Goal: Information Seeking & Learning: Check status

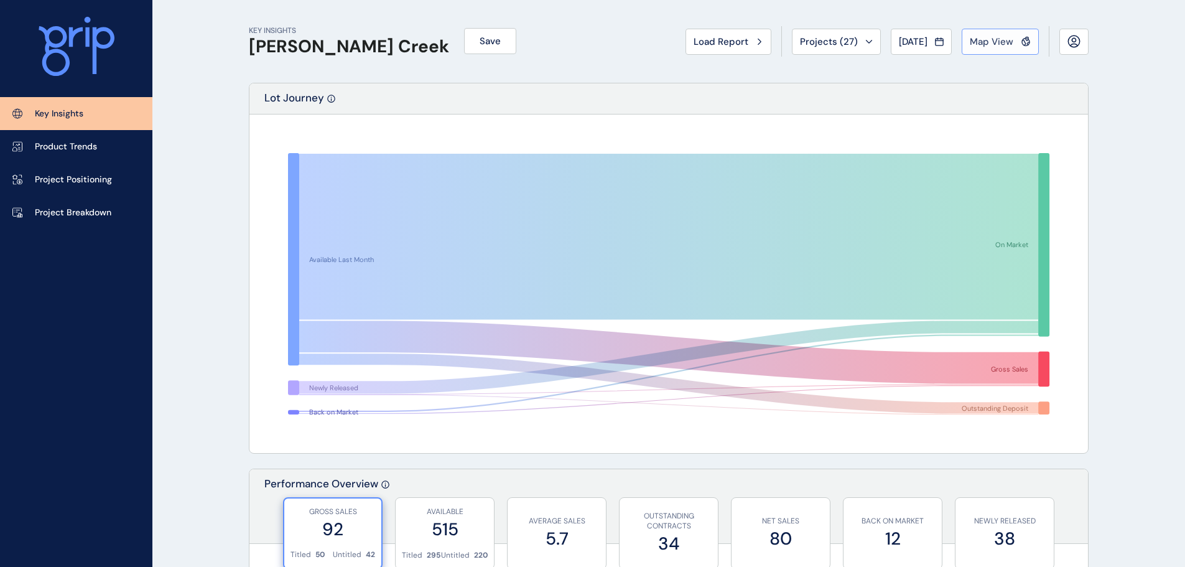
click at [620, 50] on button "Map View" at bounding box center [1000, 42] width 77 height 26
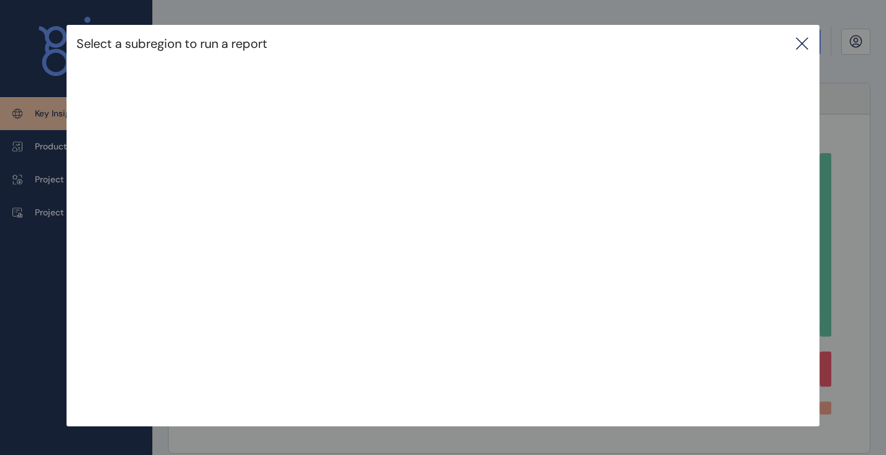
click at [620, 46] on icon at bounding box center [802, 43] width 11 height 11
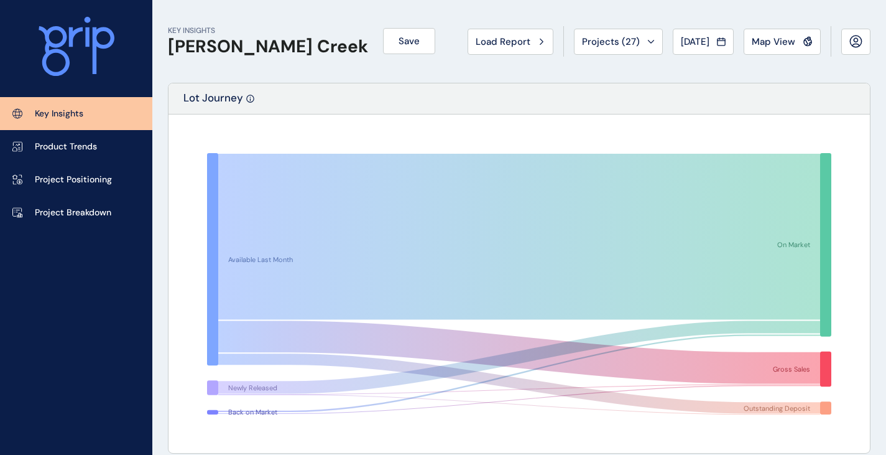
click at [491, 57] on div "KEY INSIGHTS [PERSON_NAME][GEOGRAPHIC_DATA] Save Load Report Projects ( 27 ) [D…" at bounding box center [519, 41] width 703 height 83
click at [591, 44] on span "Projects ( 27 )" at bounding box center [611, 41] width 58 height 12
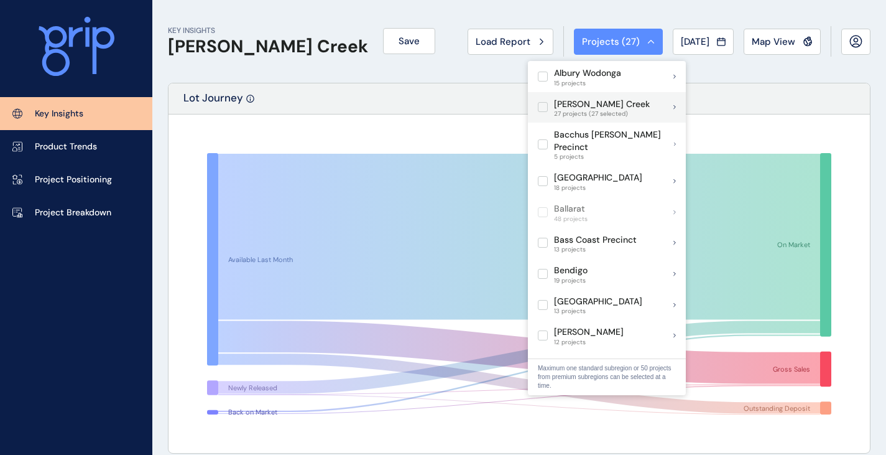
click at [544, 111] on label at bounding box center [543, 107] width 10 height 10
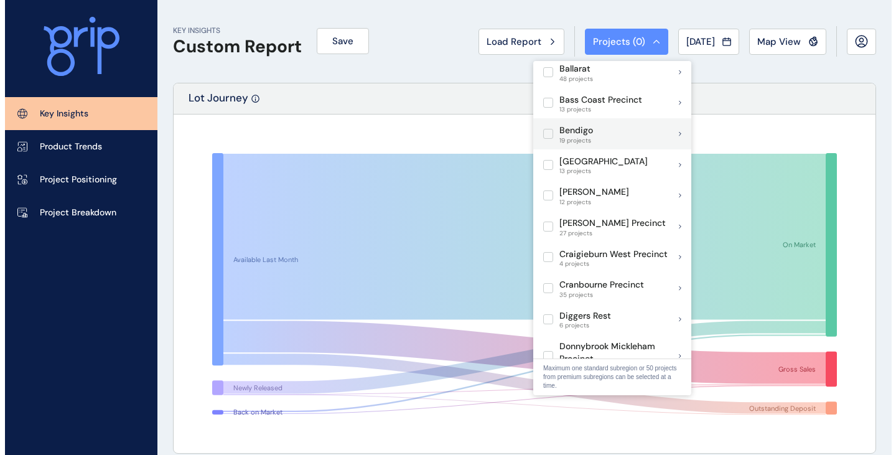
scroll to position [106, 0]
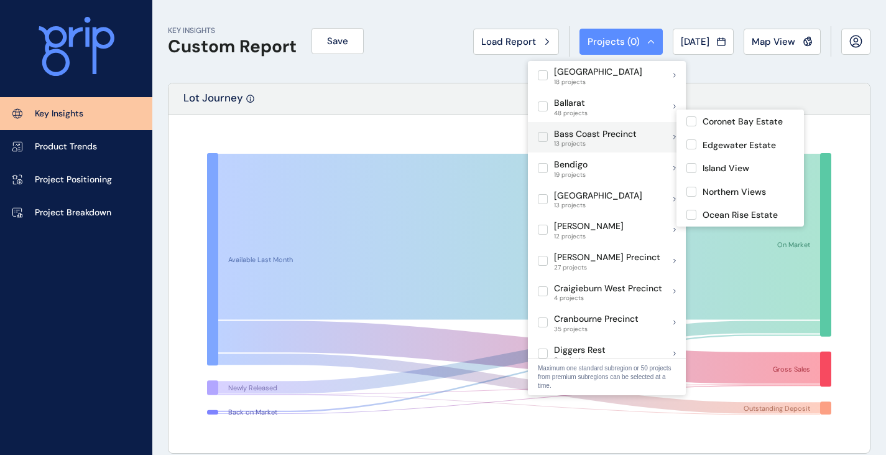
click at [544, 132] on label at bounding box center [543, 137] width 10 height 10
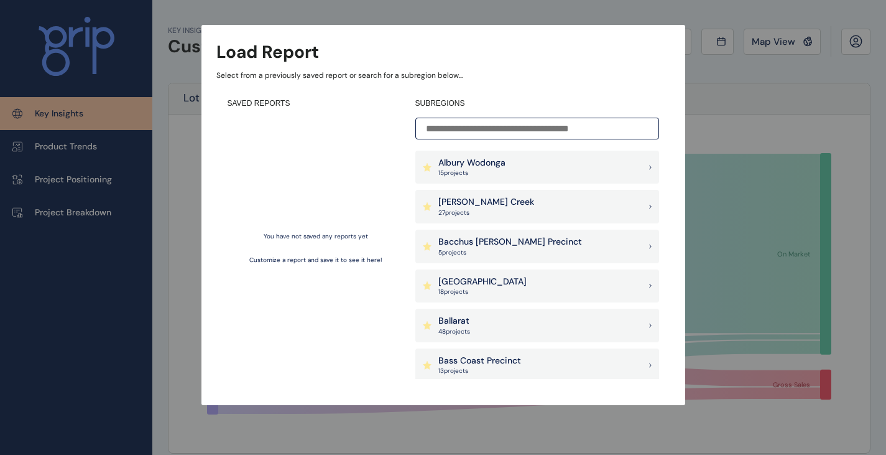
click at [484, 360] on p "Bass Coast Precinct" at bounding box center [480, 361] width 83 height 12
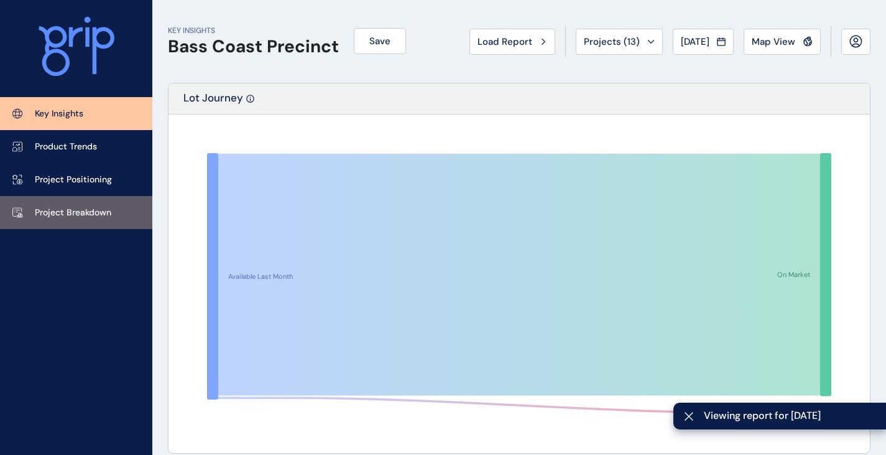
click at [112, 211] on link "Project Breakdown" at bounding box center [76, 212] width 152 height 33
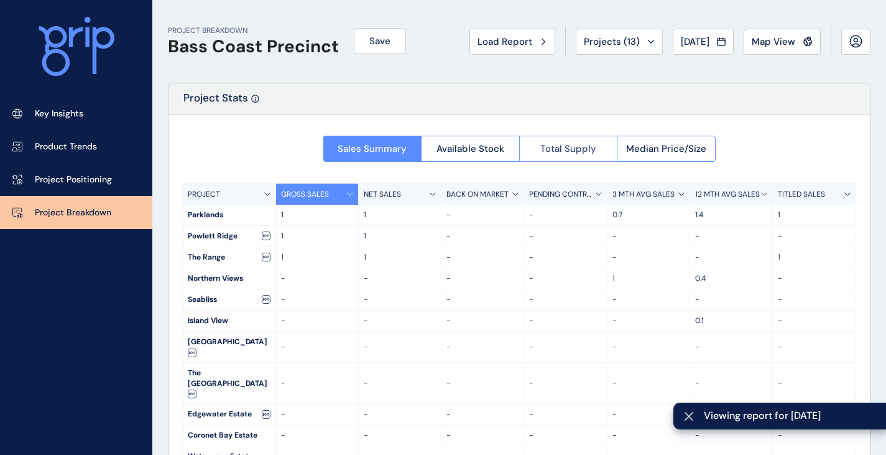
click at [592, 146] on span "Total Supply" at bounding box center [569, 148] width 56 height 12
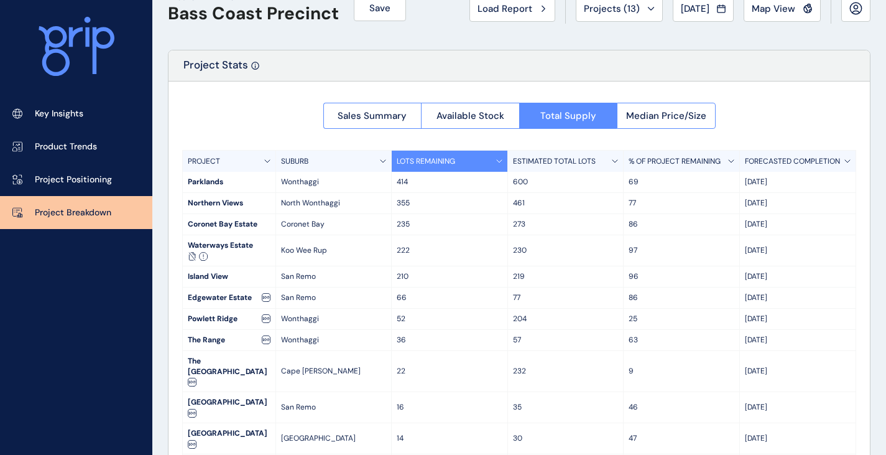
scroll to position [34, 0]
